Goal: Check status

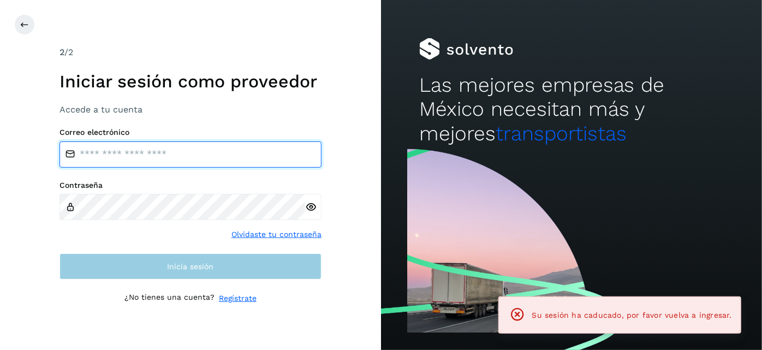
type input "**********"
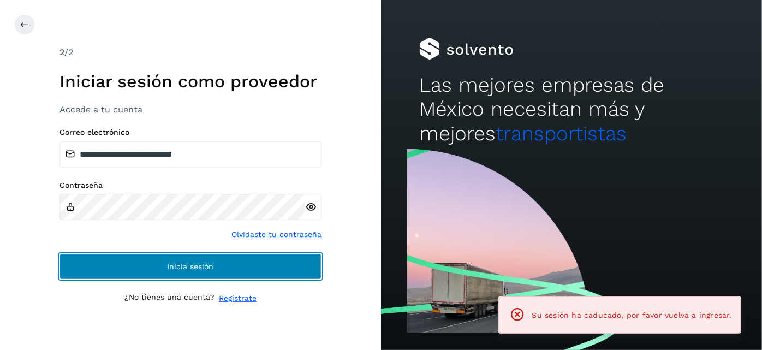
click at [200, 275] on button "Inicia sesión" at bounding box center [190, 266] width 262 height 26
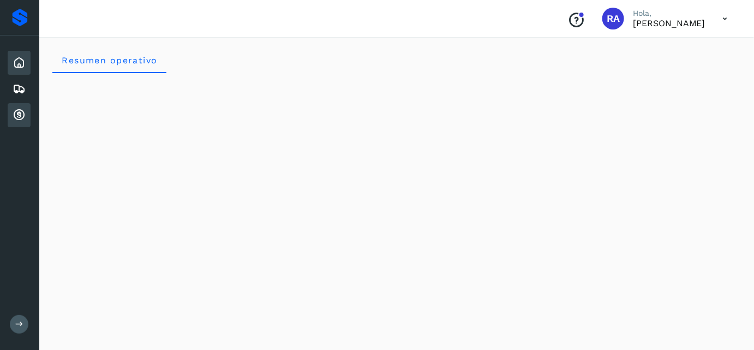
click at [20, 117] on icon at bounding box center [19, 115] width 13 height 13
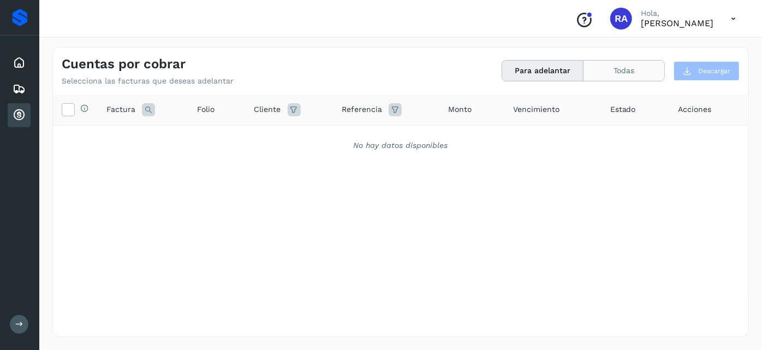
click at [620, 69] on button "Todas" at bounding box center [623, 71] width 81 height 20
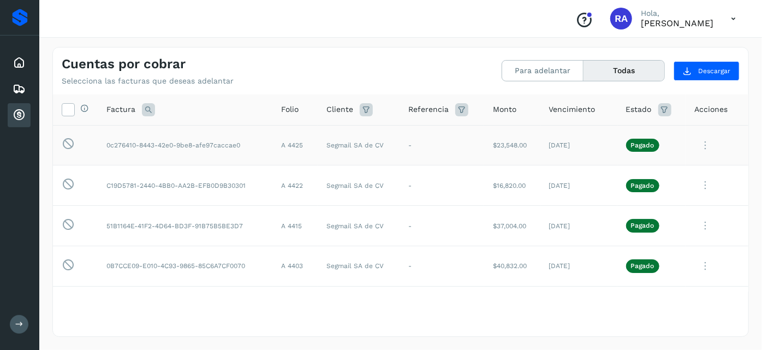
click at [700, 145] on icon at bounding box center [705, 145] width 22 height 22
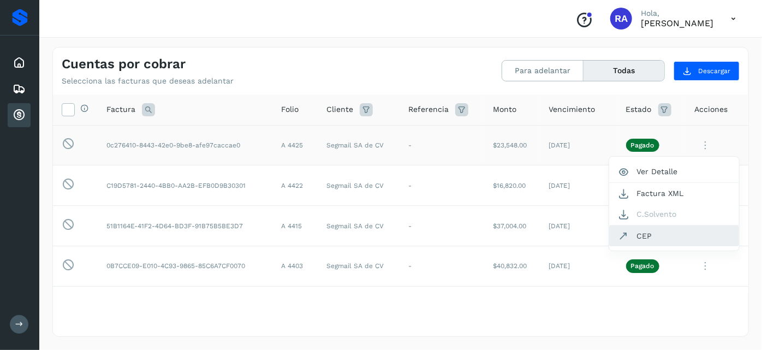
click at [654, 234] on button "CEP" at bounding box center [674, 235] width 130 height 21
